Goal: Use online tool/utility: Use online tool/utility

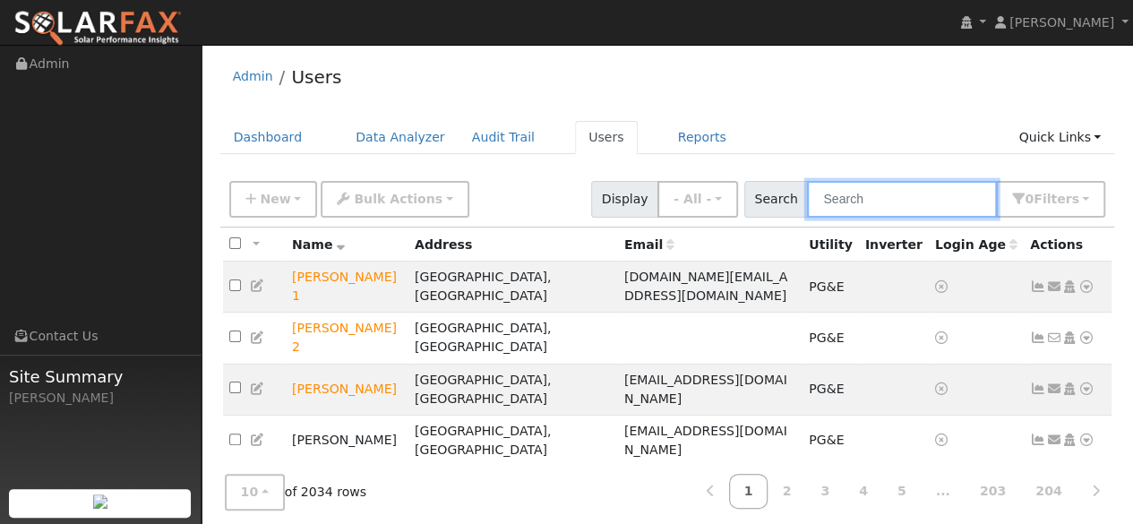
click at [870, 202] on input "text" at bounding box center [902, 199] width 190 height 37
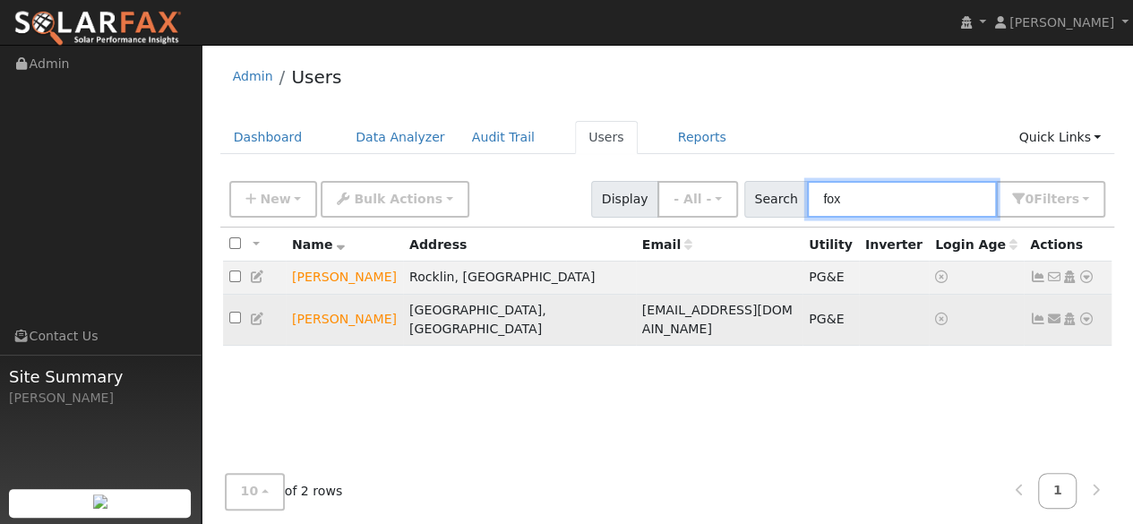
type input "fox"
click at [1087, 314] on icon at bounding box center [1087, 319] width 16 height 13
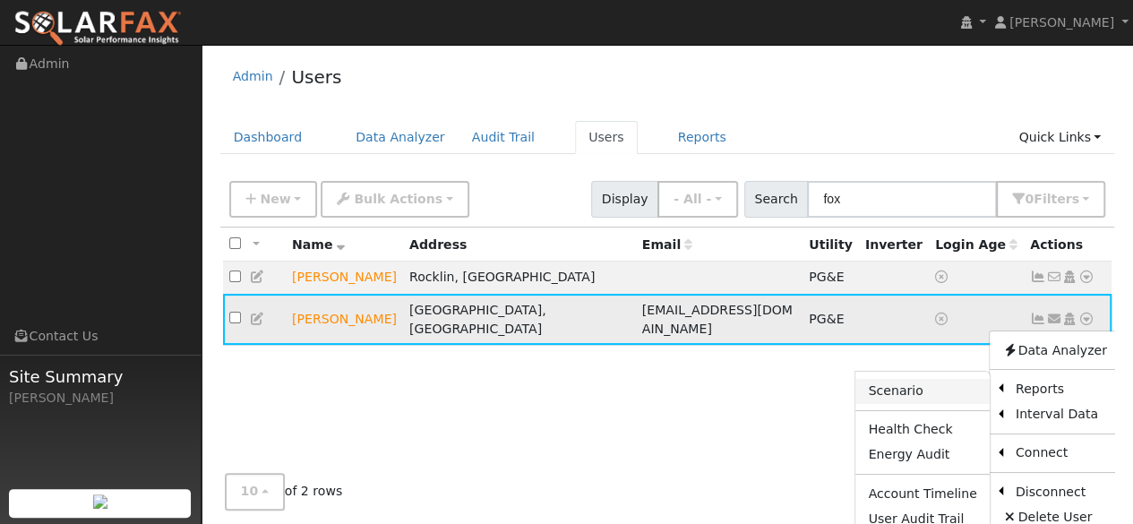
click at [924, 381] on link "Scenario" at bounding box center [922, 391] width 133 height 25
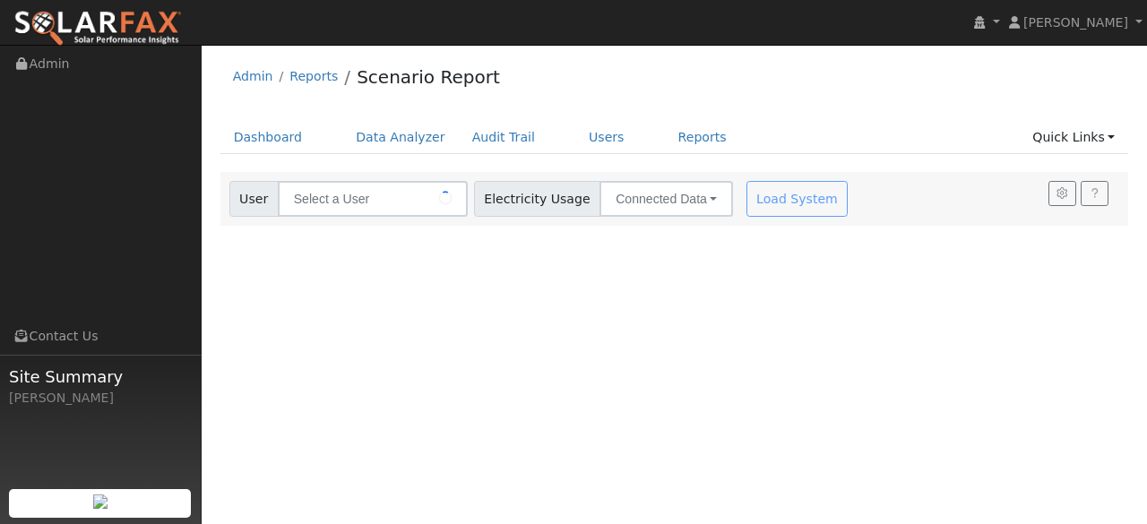
type input "[PERSON_NAME]"
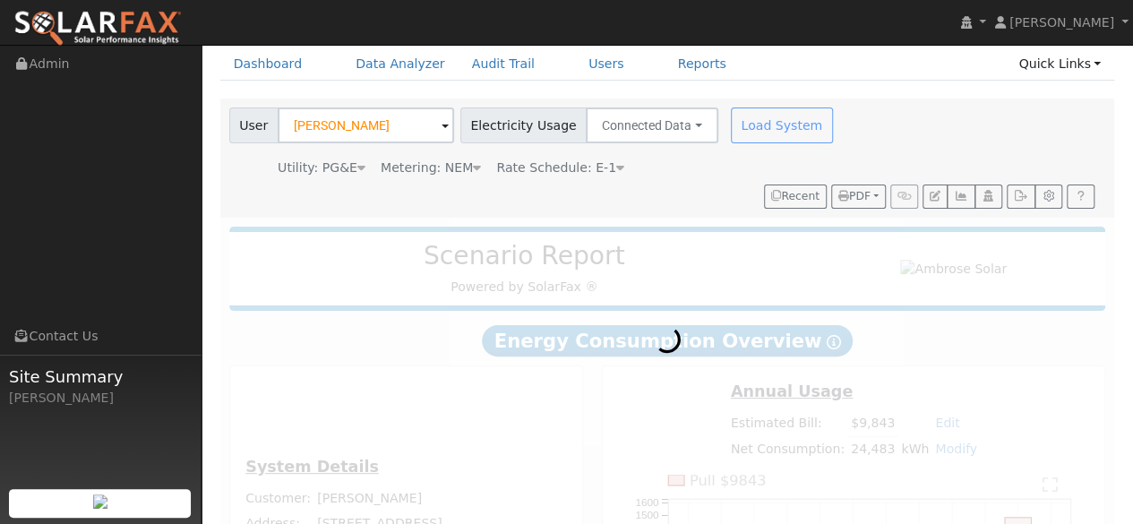
scroll to position [148, 0]
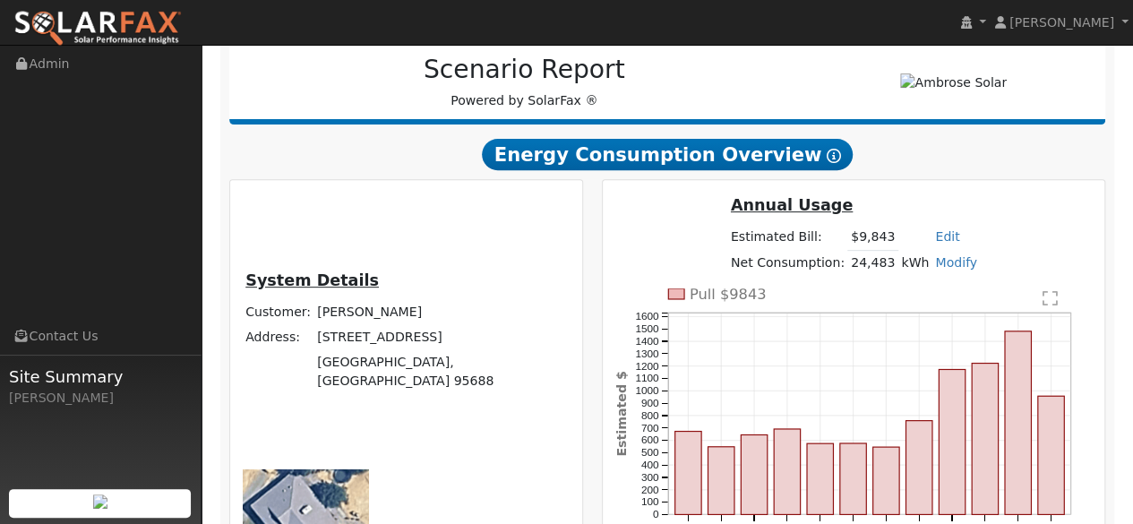
type input "31063"
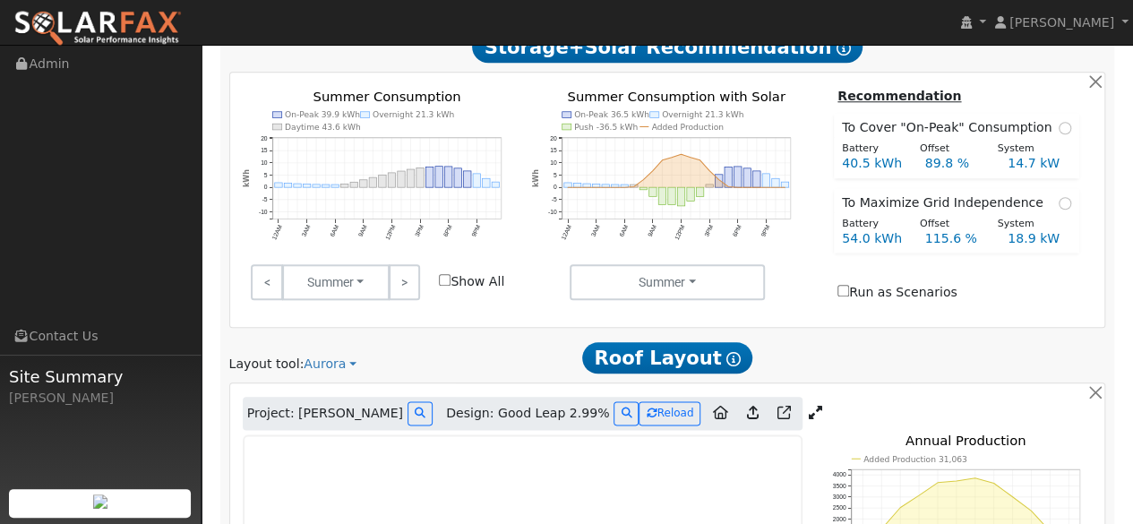
scroll to position [881, 0]
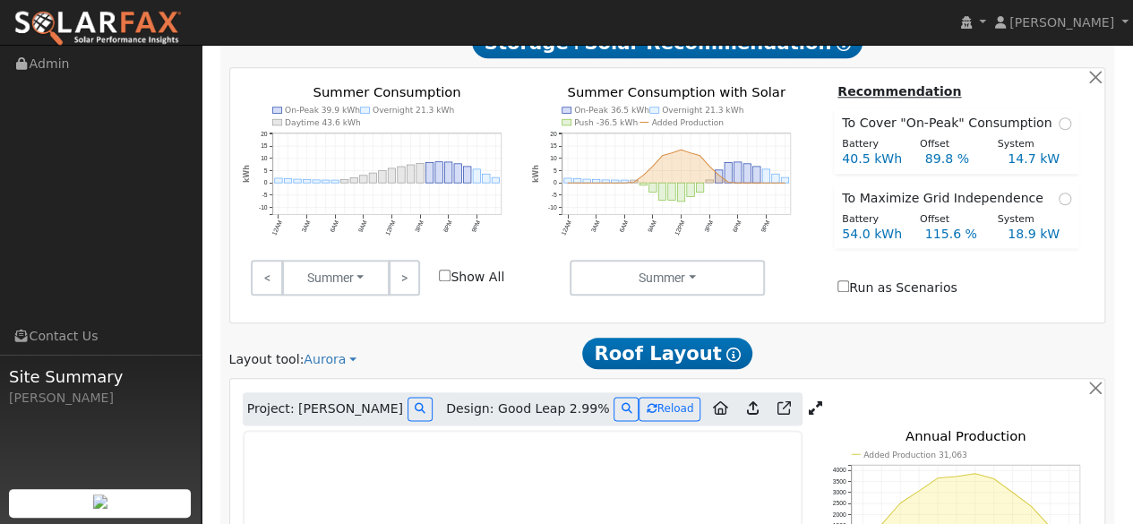
click at [809, 401] on icon at bounding box center [815, 407] width 13 height 13
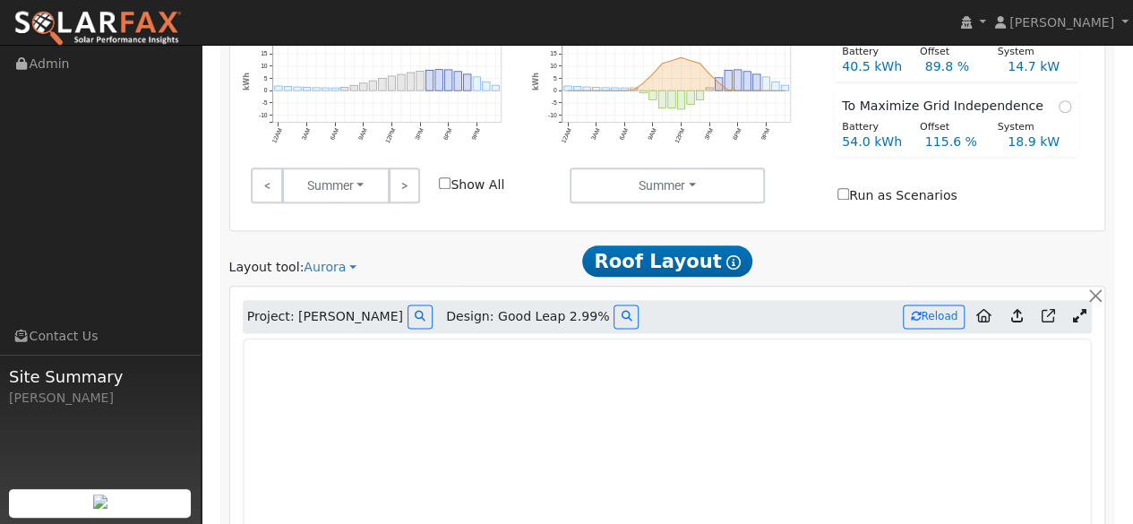
scroll to position [985, 0]
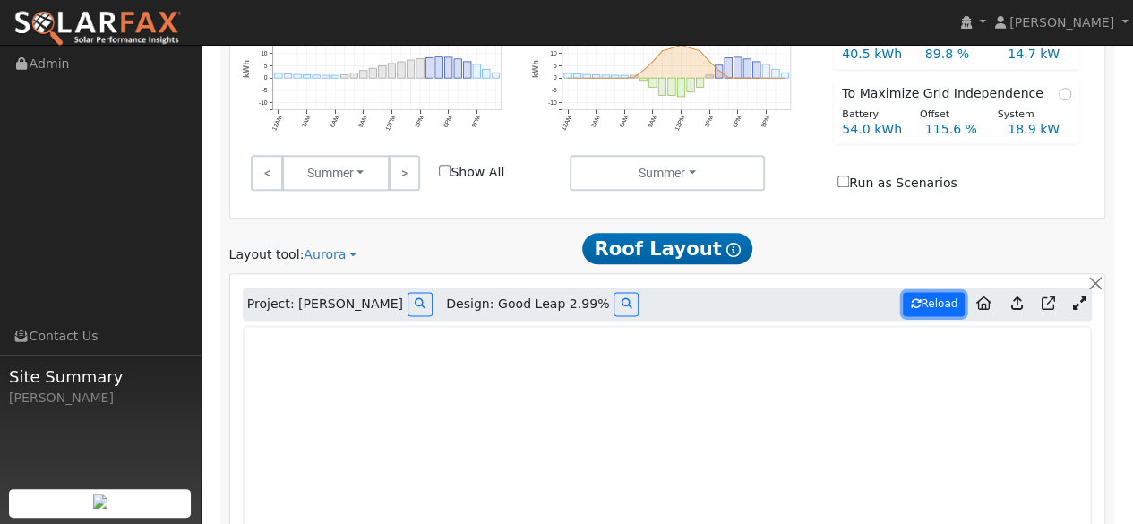
click at [933, 292] on button "Reload" at bounding box center [934, 304] width 62 height 24
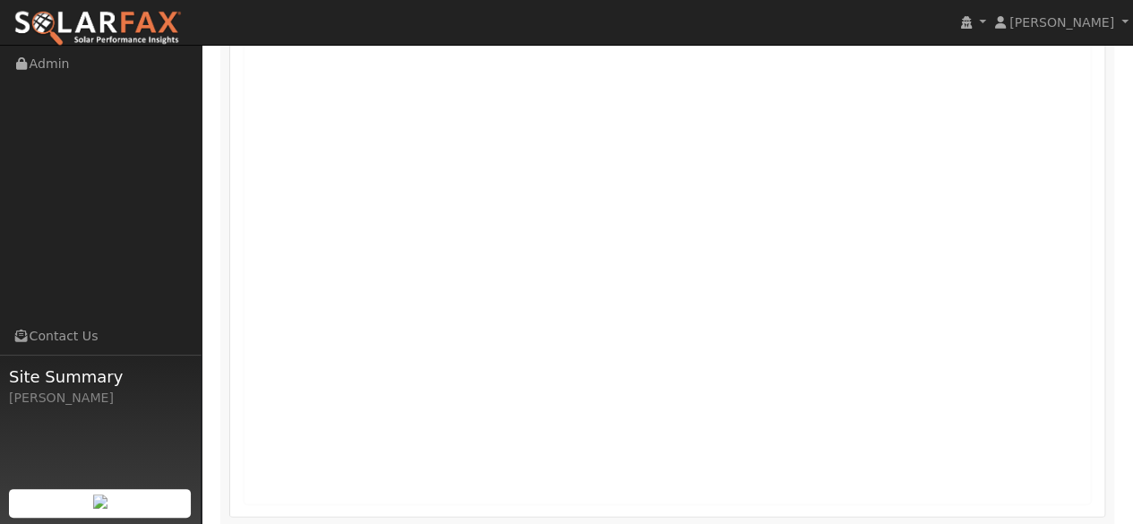
scroll to position [1486, 0]
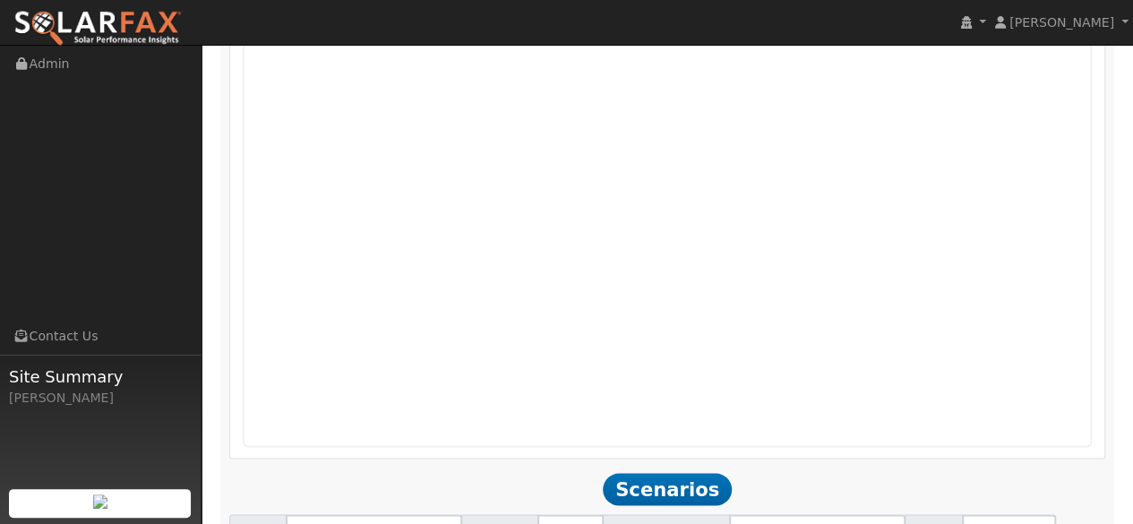
type input "0"
type input "13.5"
type input "27"
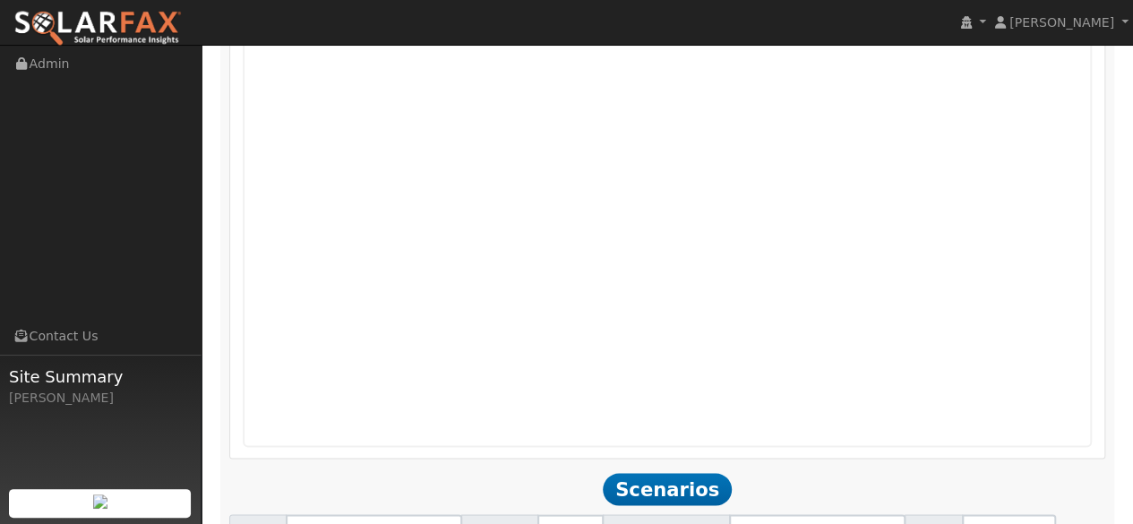
type input "40.5"
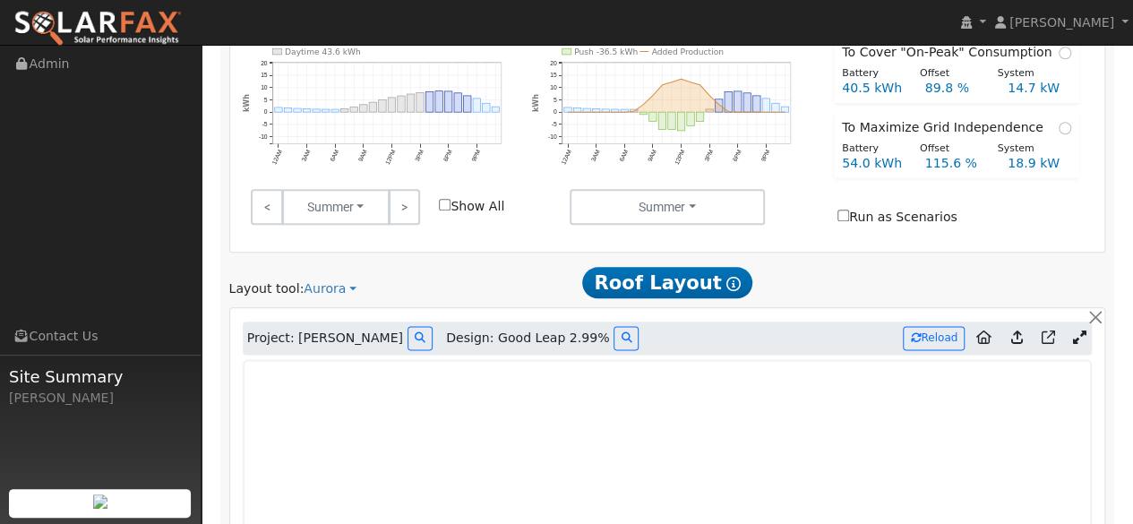
scroll to position [985, 0]
